Goal: Navigation & Orientation: Find specific page/section

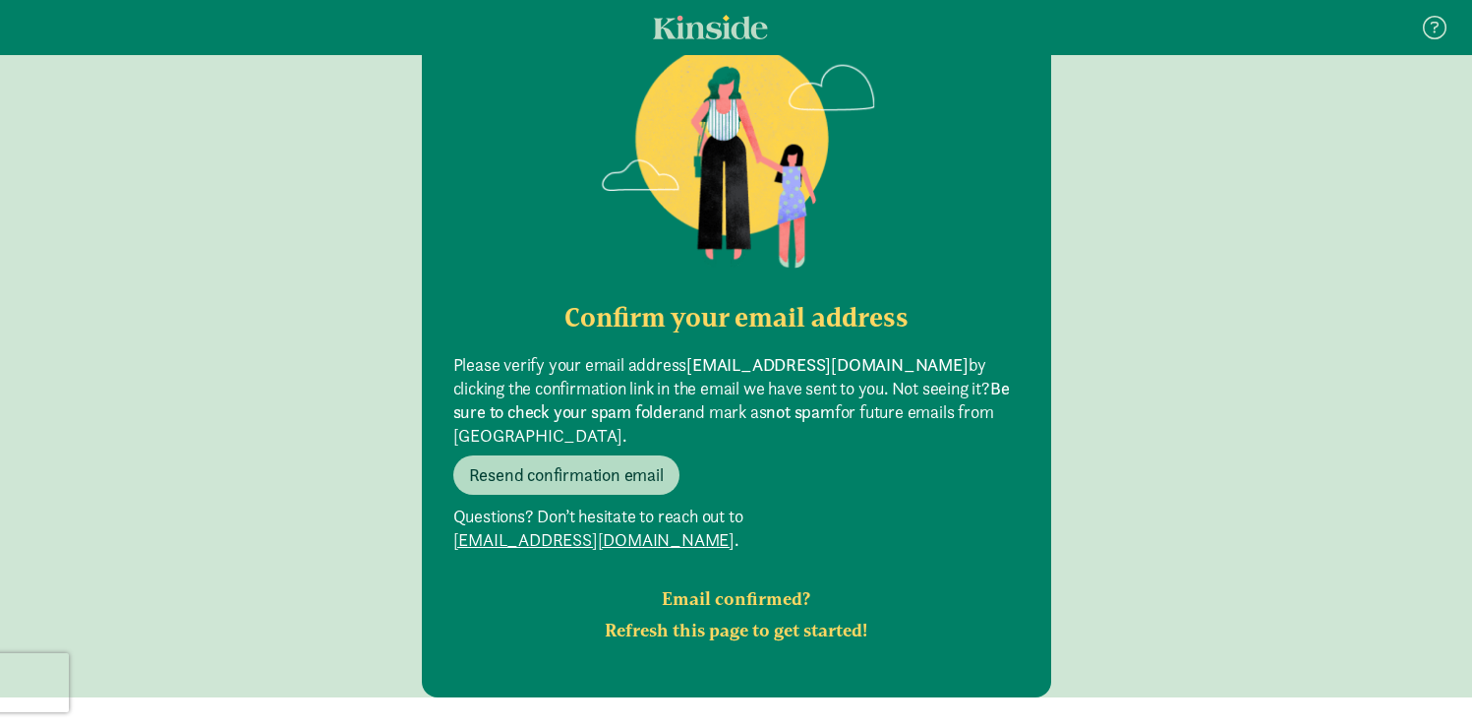
scroll to position [231, 0]
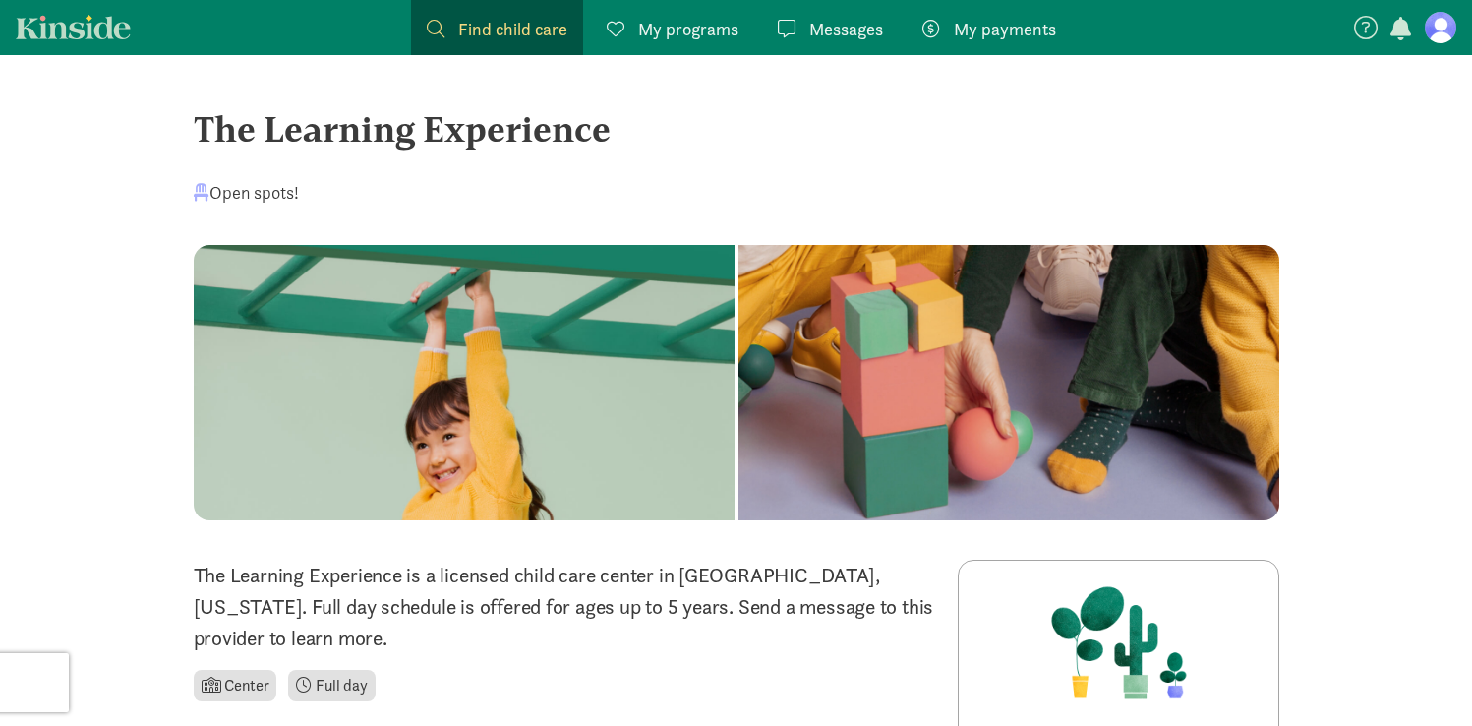
click at [680, 30] on span "My programs" at bounding box center [688, 29] width 100 height 27
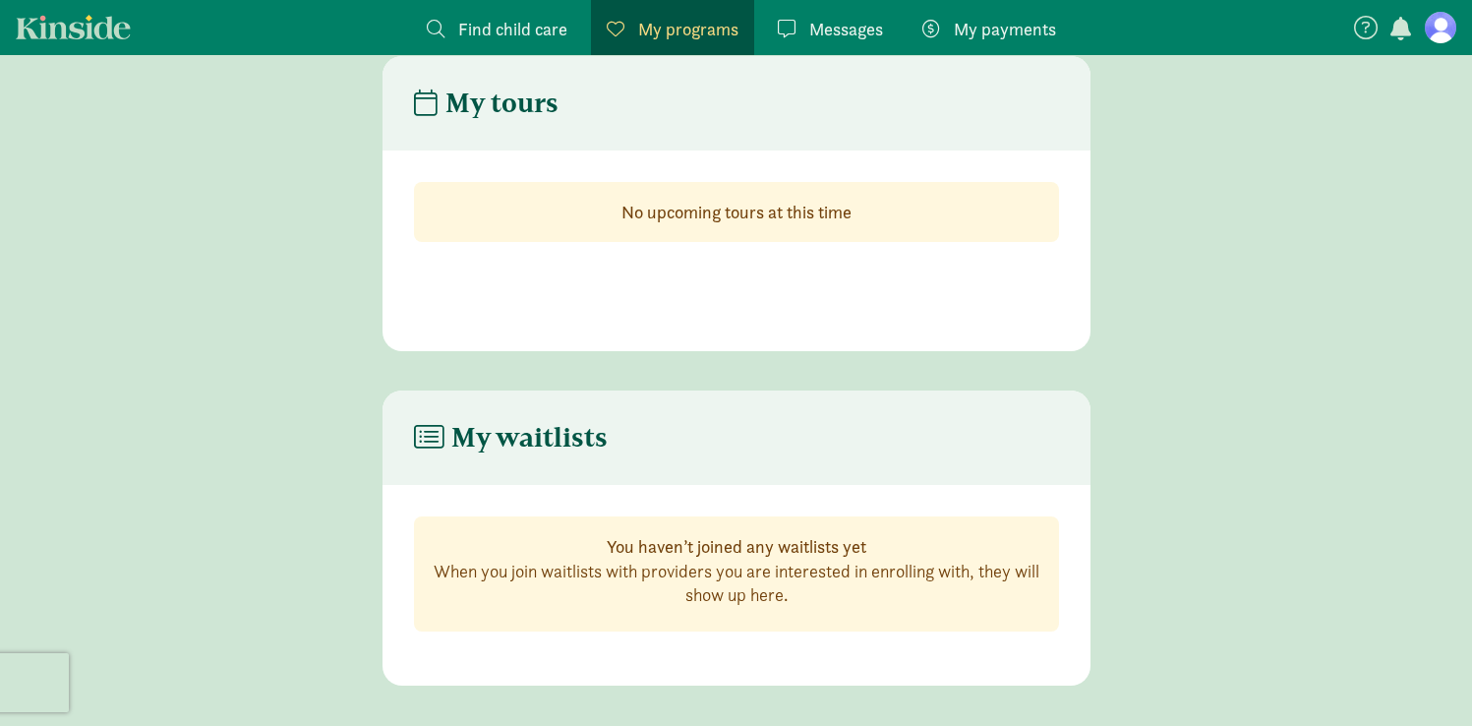
scroll to position [39, 0]
click at [870, 37] on span "Messages" at bounding box center [846, 29] width 74 height 27
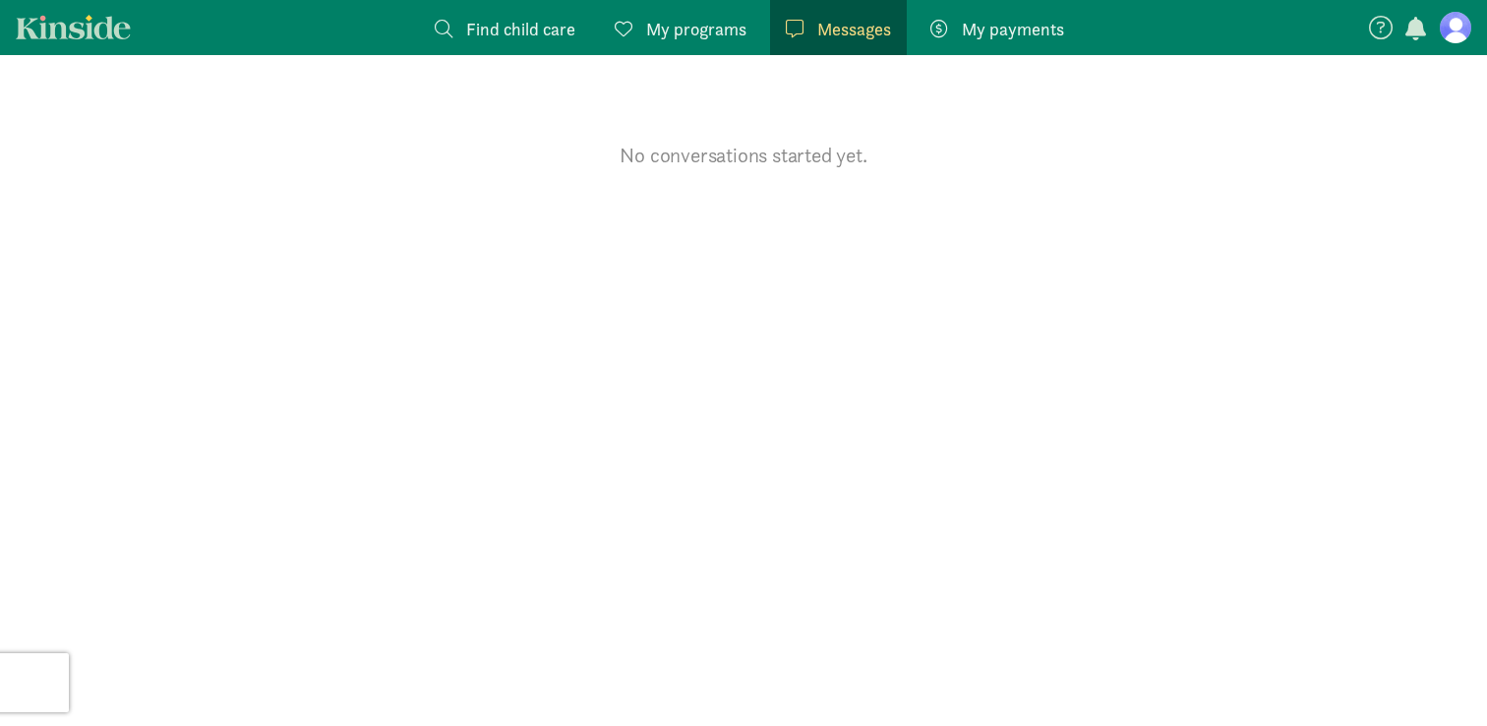
click at [472, 34] on span "Find child care" at bounding box center [520, 29] width 109 height 27
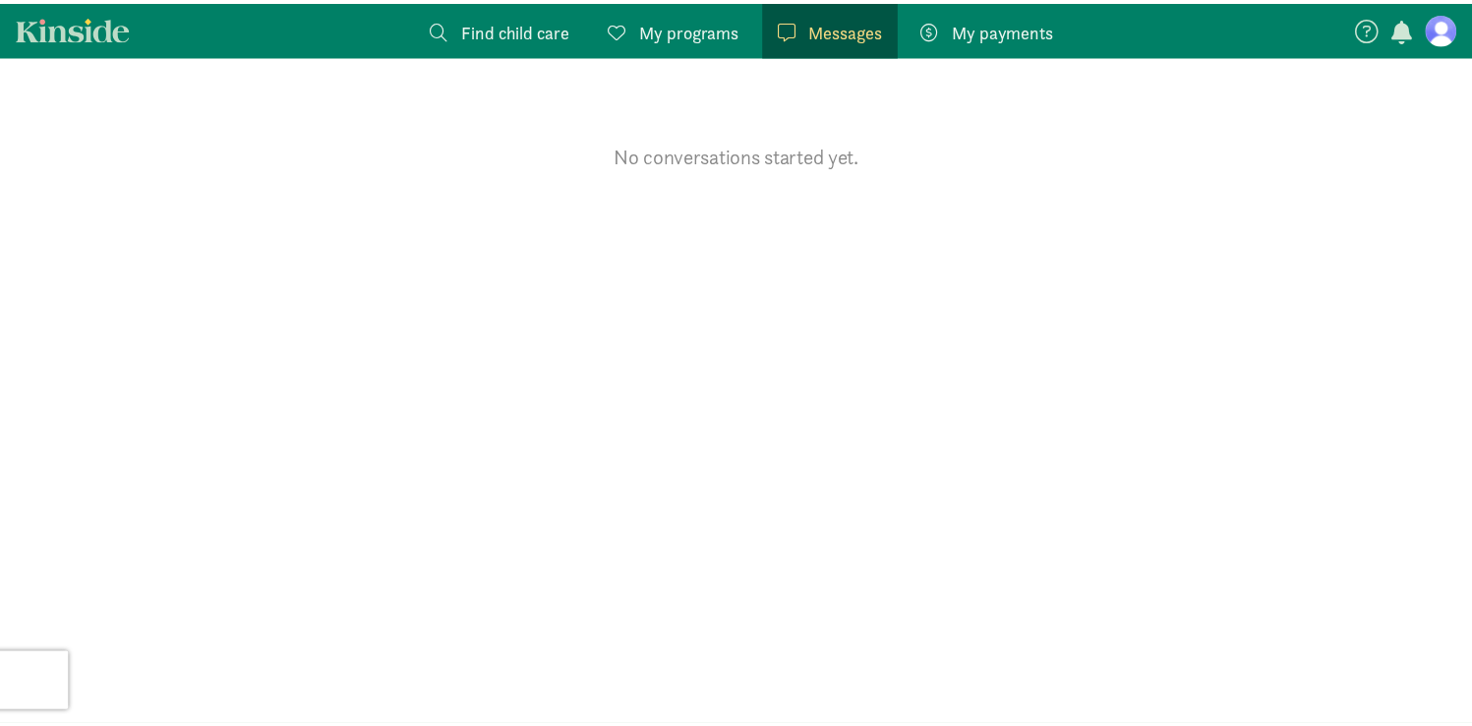
scroll to position [39, 0]
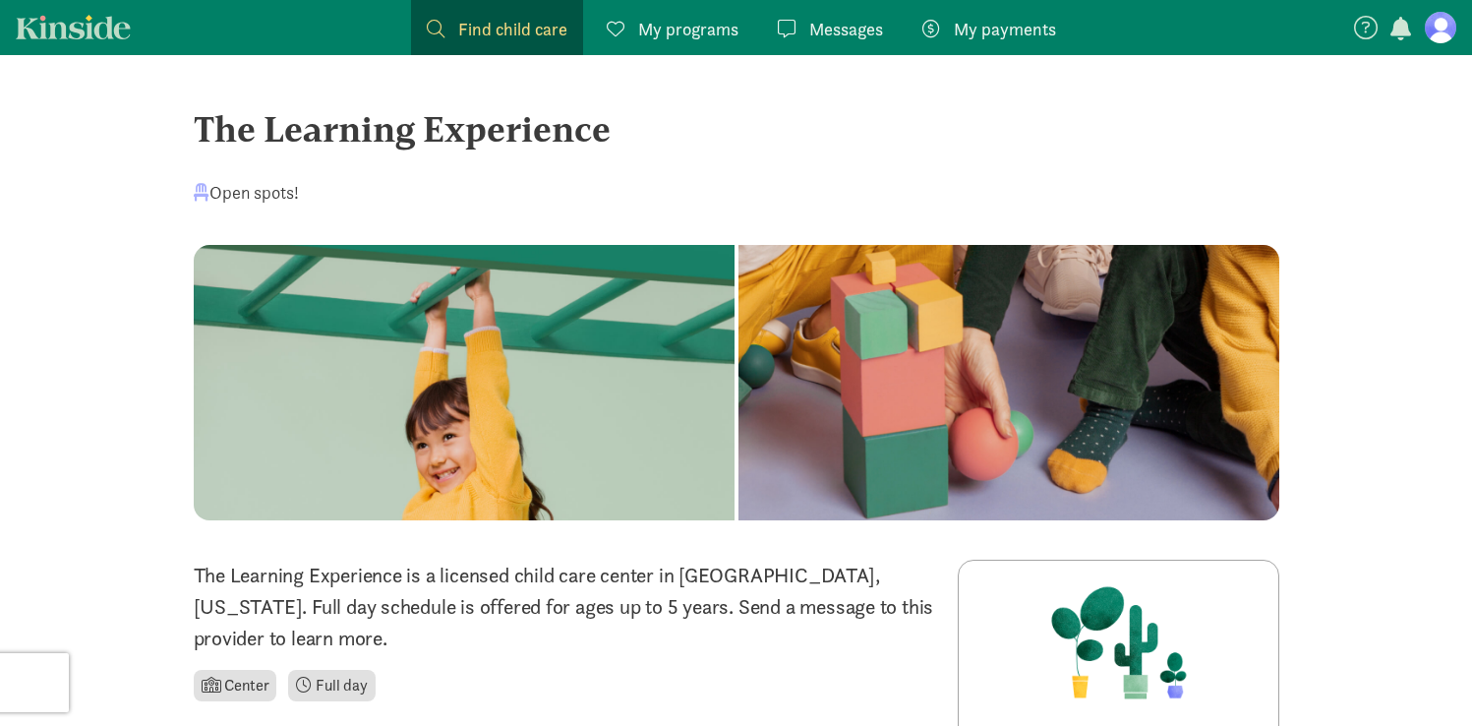
click at [910, 380] on div at bounding box center [1008, 382] width 541 height 275
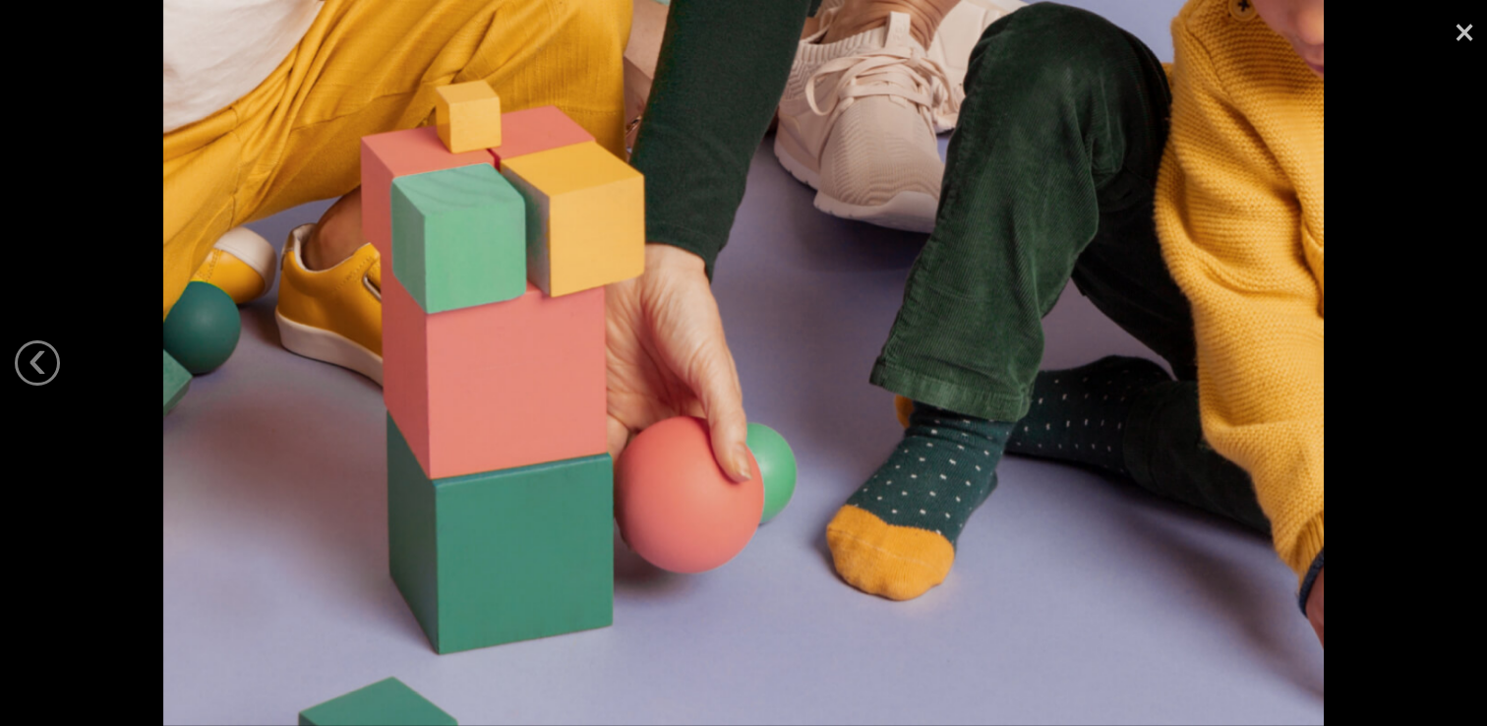
click at [1458, 29] on link "×" at bounding box center [1463, 29] width 45 height 59
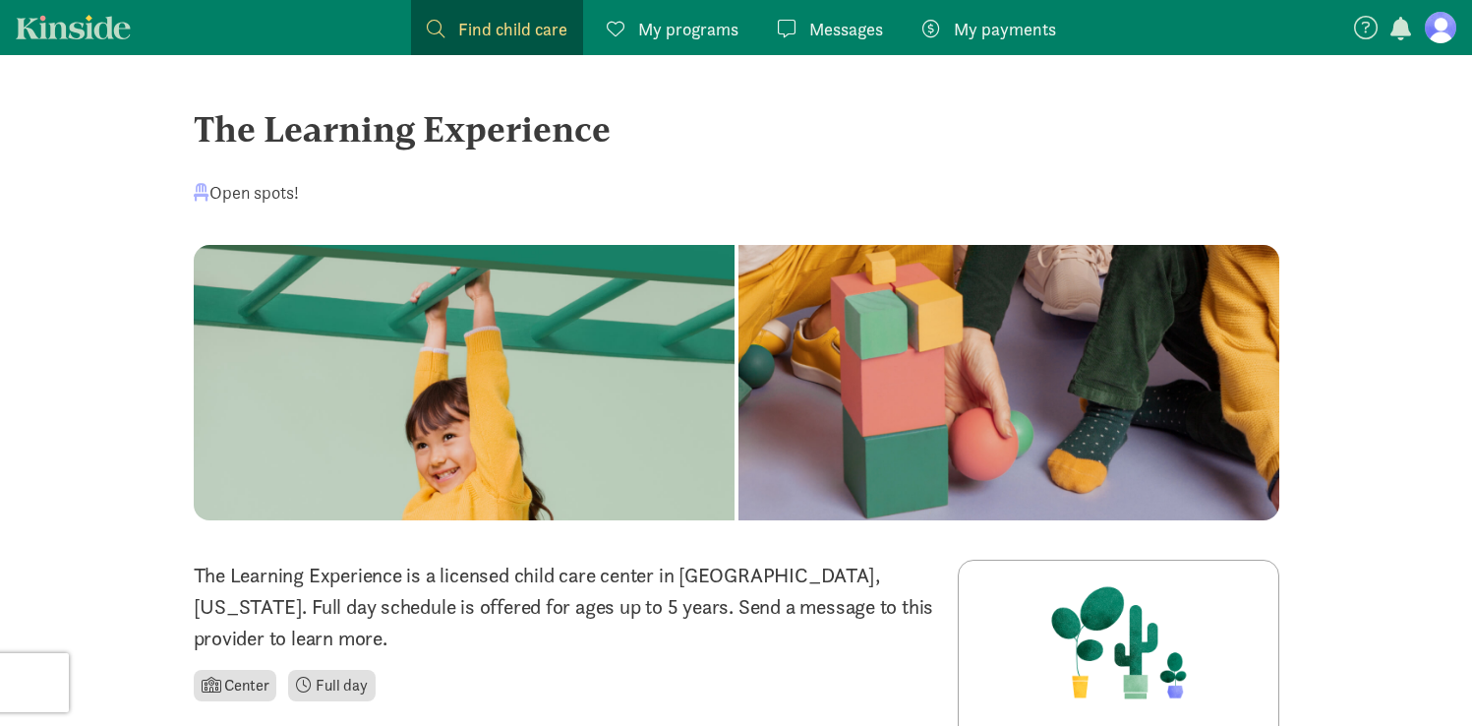
click at [1409, 28] on span "button" at bounding box center [1400, 29] width 21 height 24
click at [1433, 35] on figure at bounding box center [1440, 27] width 31 height 31
click at [238, 188] on div "Open spots!" at bounding box center [246, 192] width 105 height 27
